Goal: Navigation & Orientation: Understand site structure

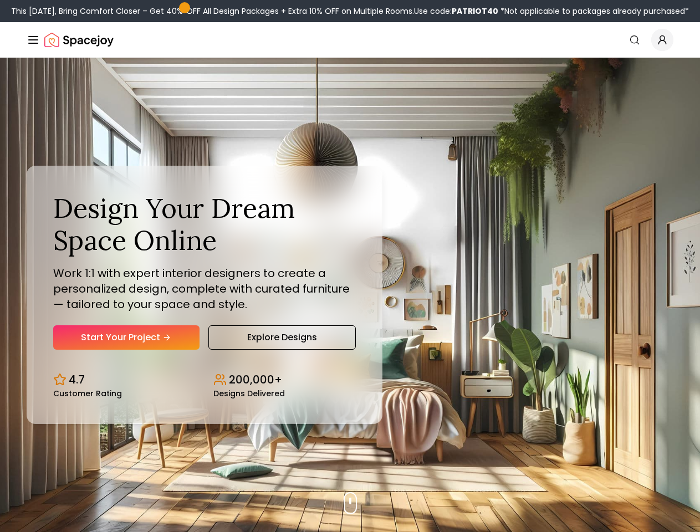
click at [0, 0] on button "How It Works" at bounding box center [0, 0] width 0 height 0
click at [0, 0] on button "Design Portfolio" at bounding box center [0, 0] width 0 height 0
click at [0, 0] on img "Global" at bounding box center [0, 0] width 0 height 0
